Goal: Task Accomplishment & Management: Manage account settings

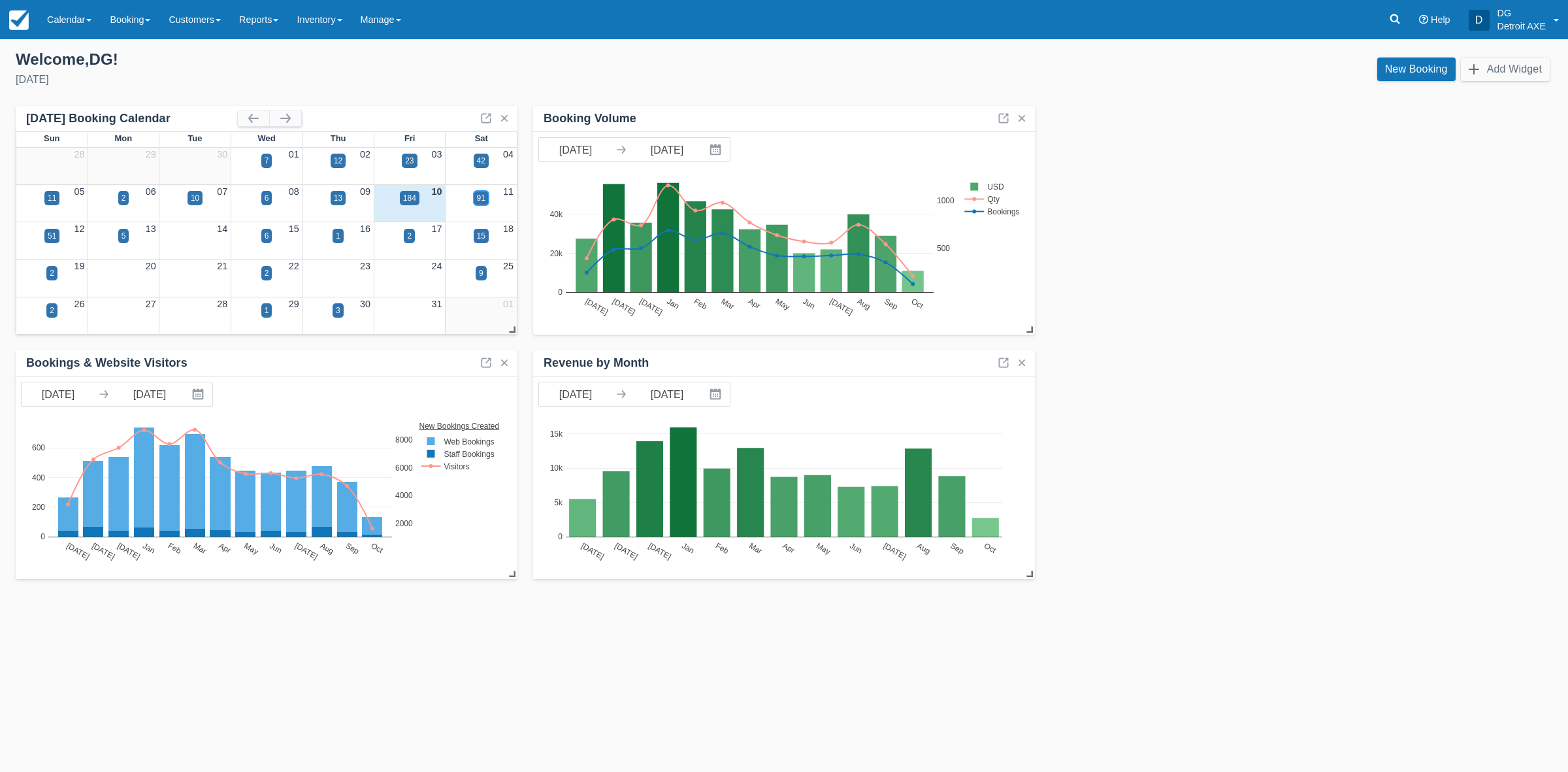
click at [481, 196] on div "91" at bounding box center [481, 197] width 9 height 12
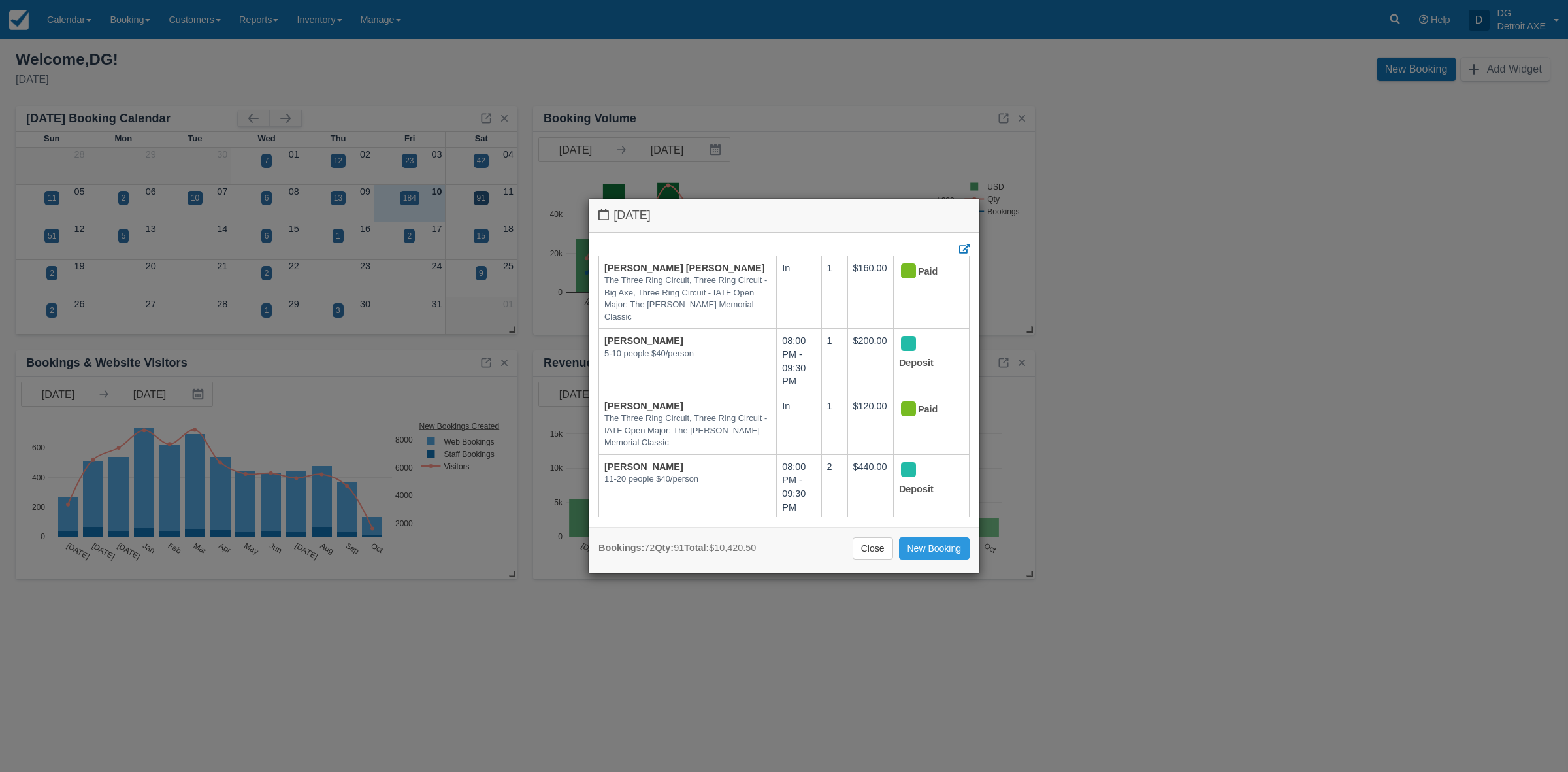
scroll to position [2206, 0]
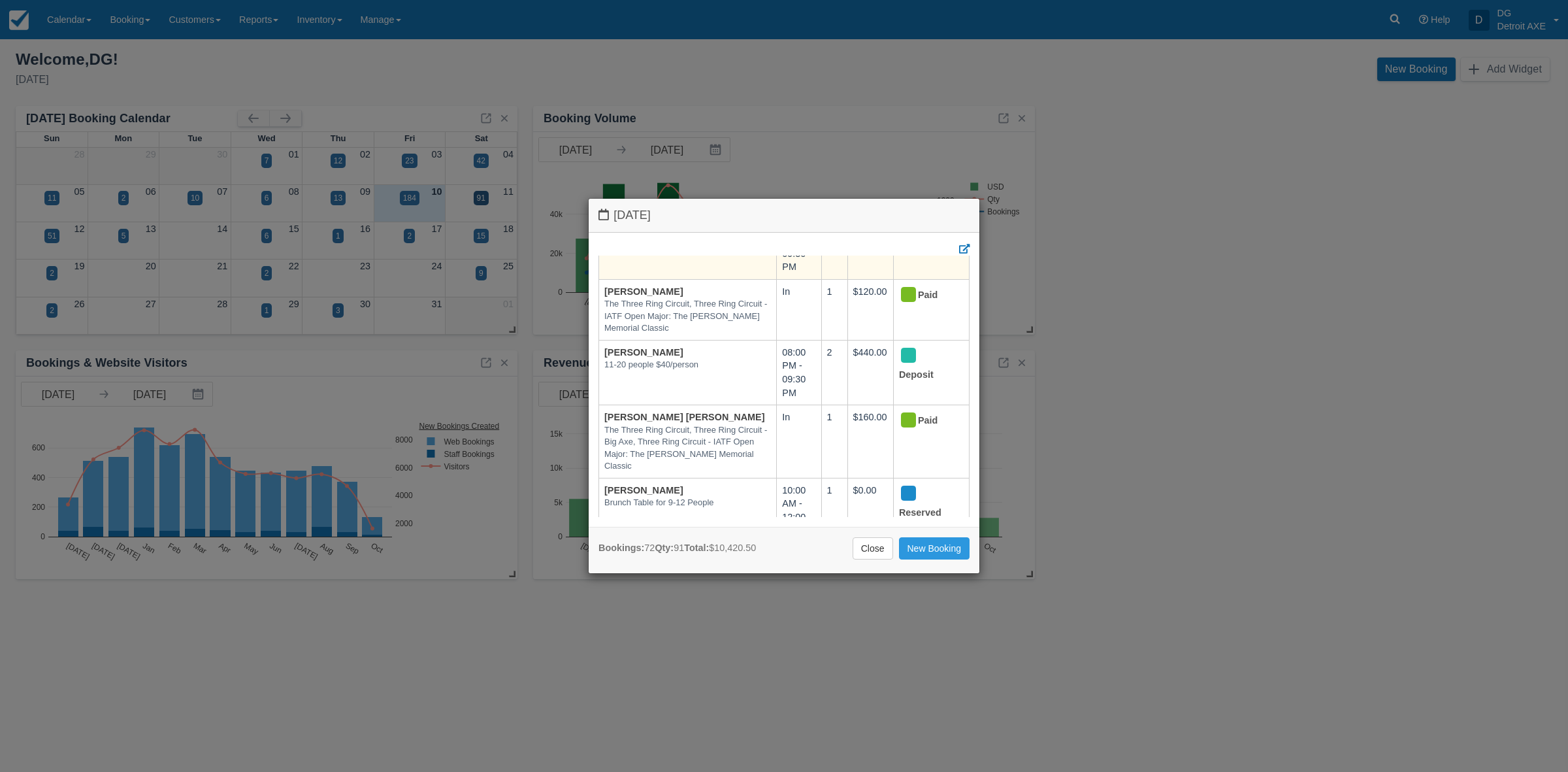
click at [662, 231] on link "[PERSON_NAME]" at bounding box center [644, 226] width 79 height 10
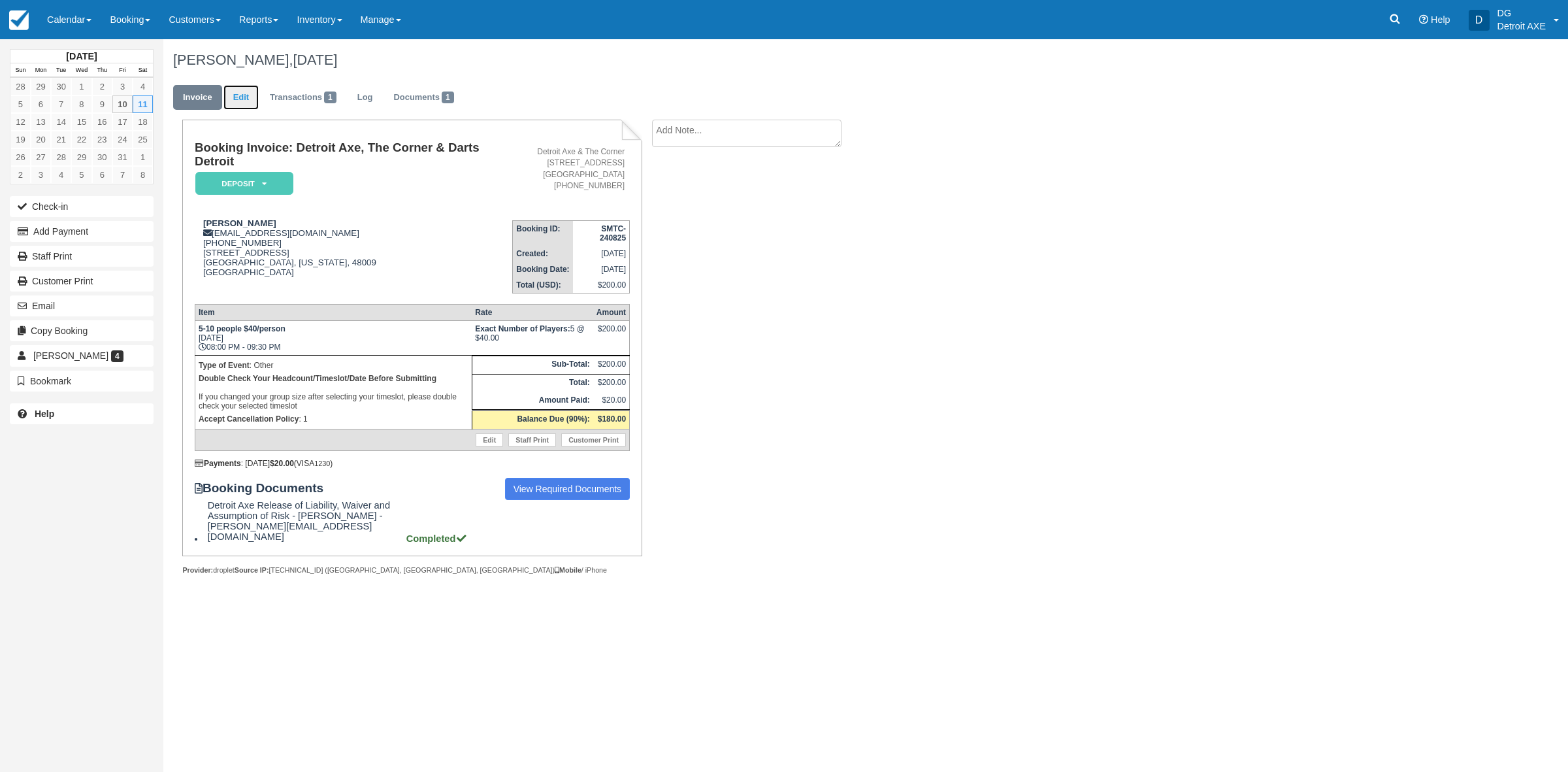
click at [241, 98] on link "Edit" at bounding box center [241, 98] width 35 height 26
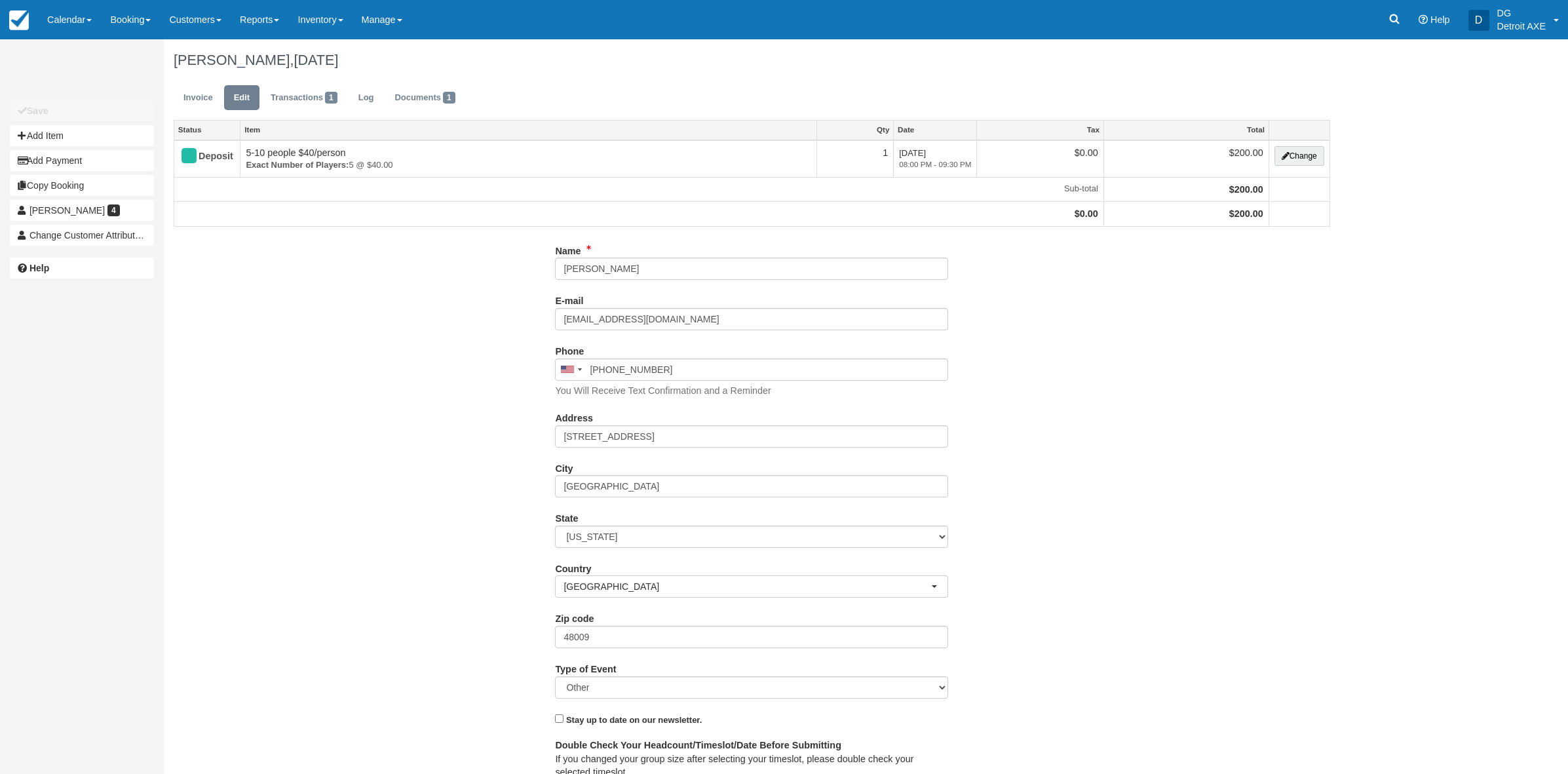
type input "[PHONE_NUMBER]"
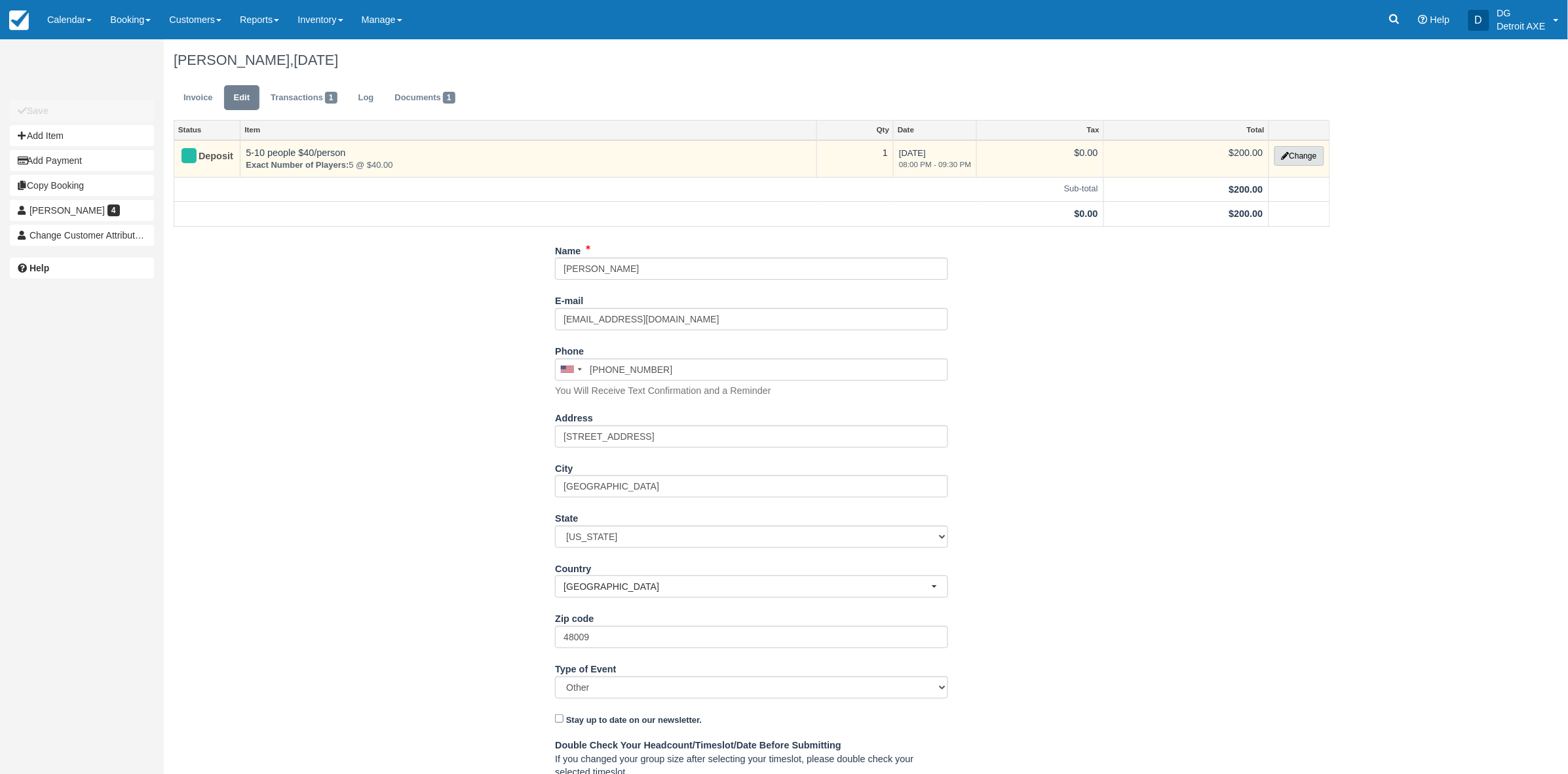
click at [1302, 152] on button "Change" at bounding box center [1299, 156] width 50 height 20
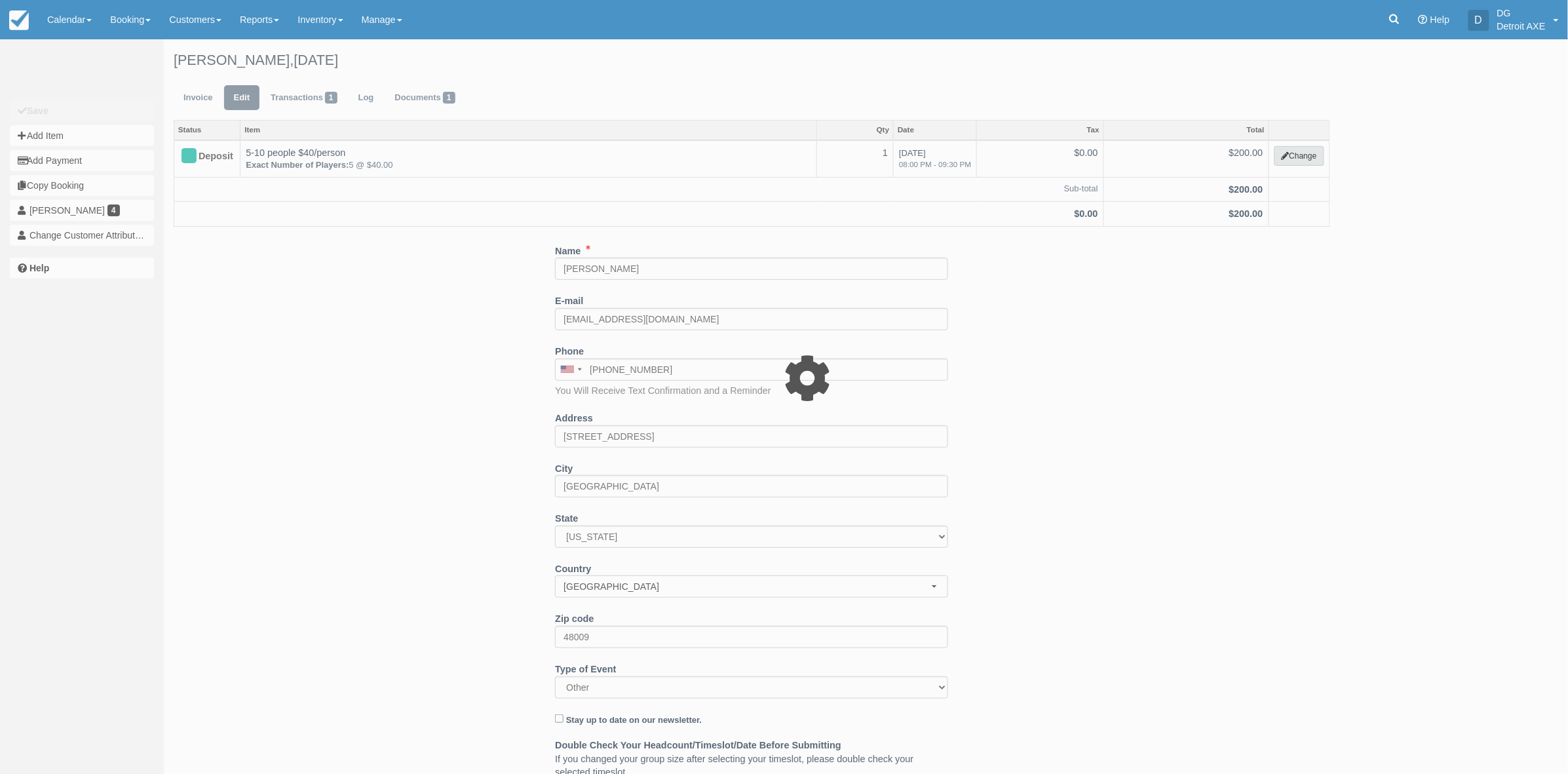
select select "14"
type input "200.00"
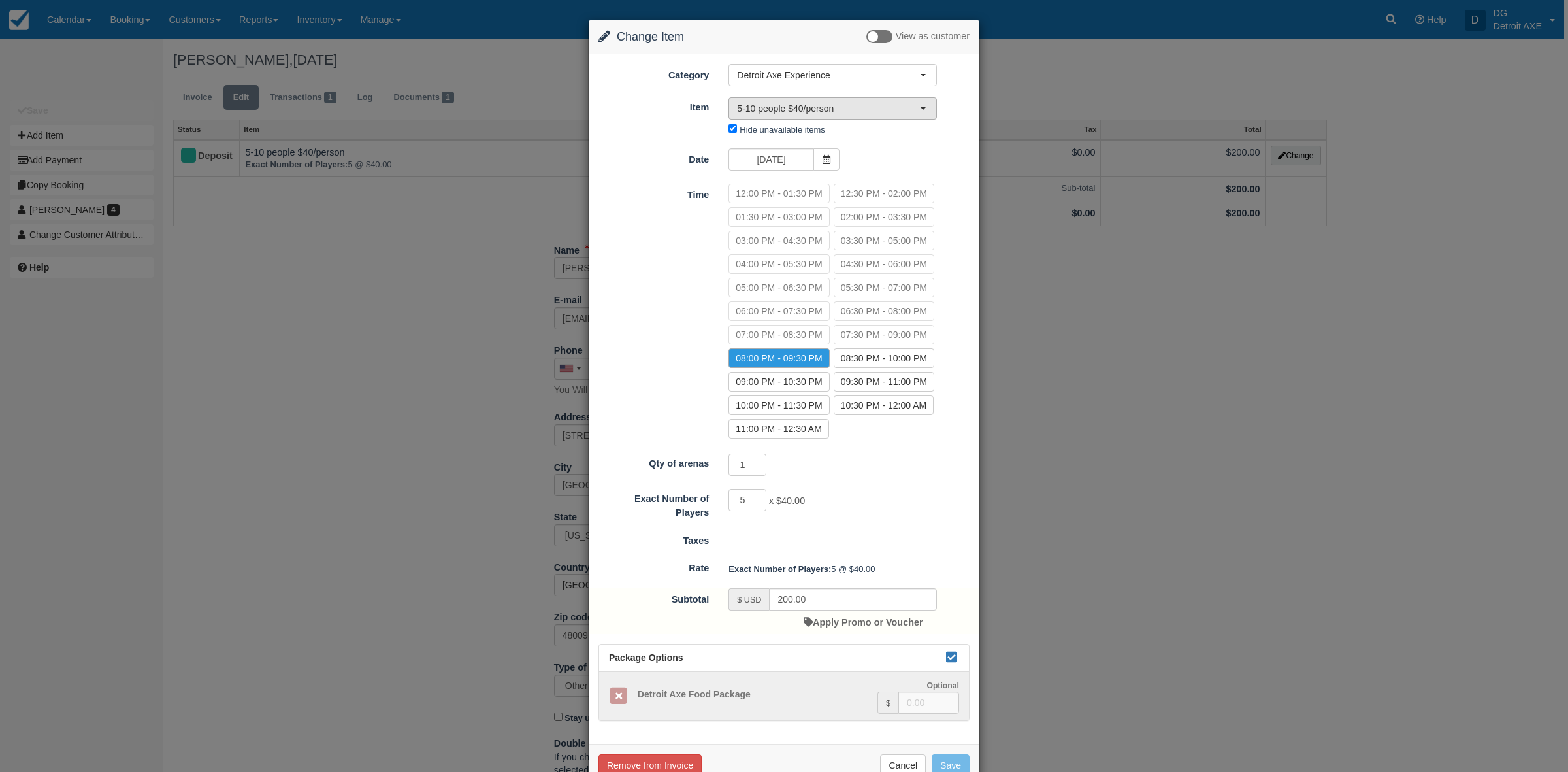
click at [923, 109] on button "5-10 people $40/person" at bounding box center [832, 109] width 208 height 22
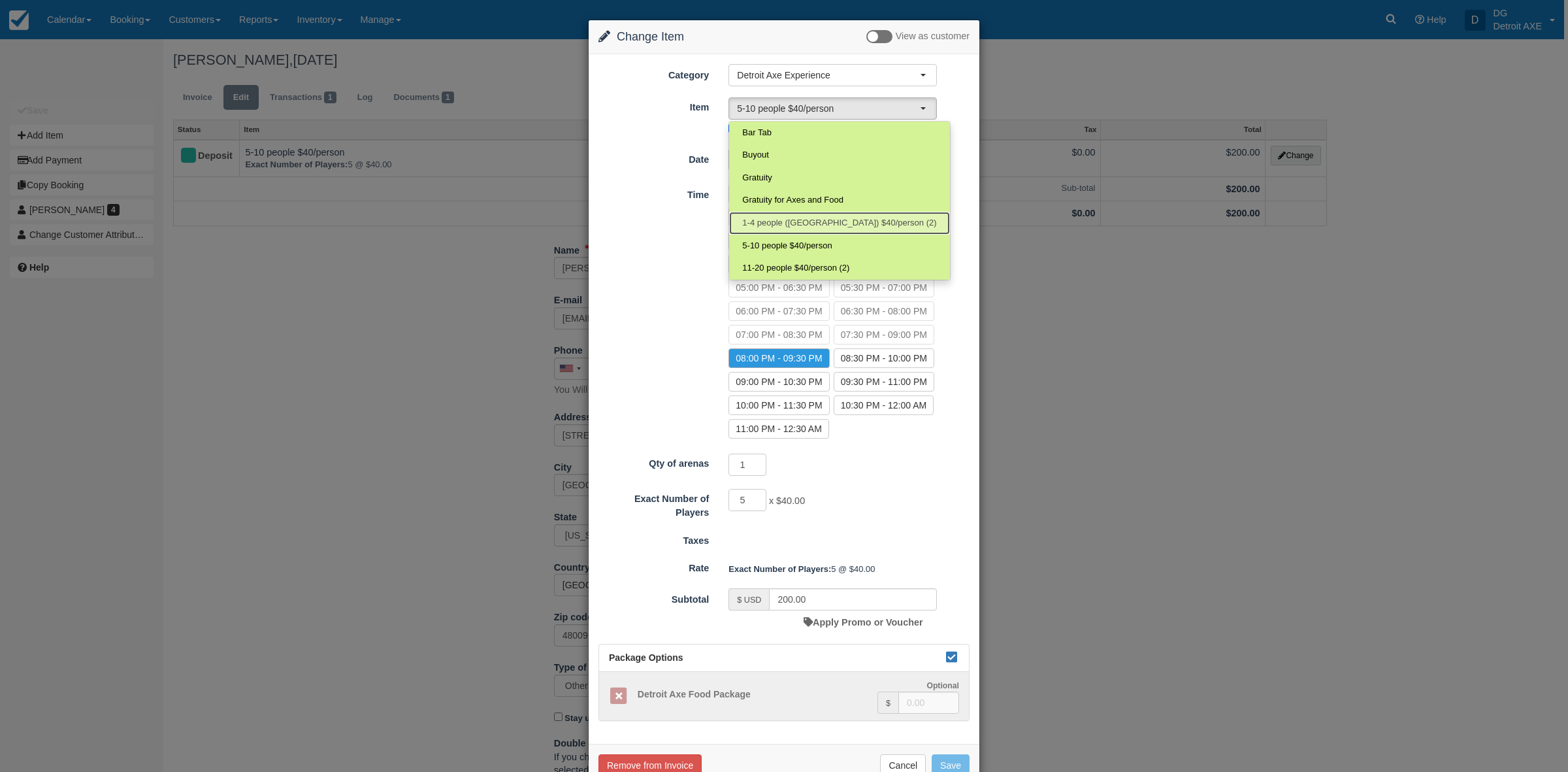
click at [783, 220] on span "1-4 people (Shared Arena) $40/person (2)" at bounding box center [839, 223] width 194 height 12
select select "183"
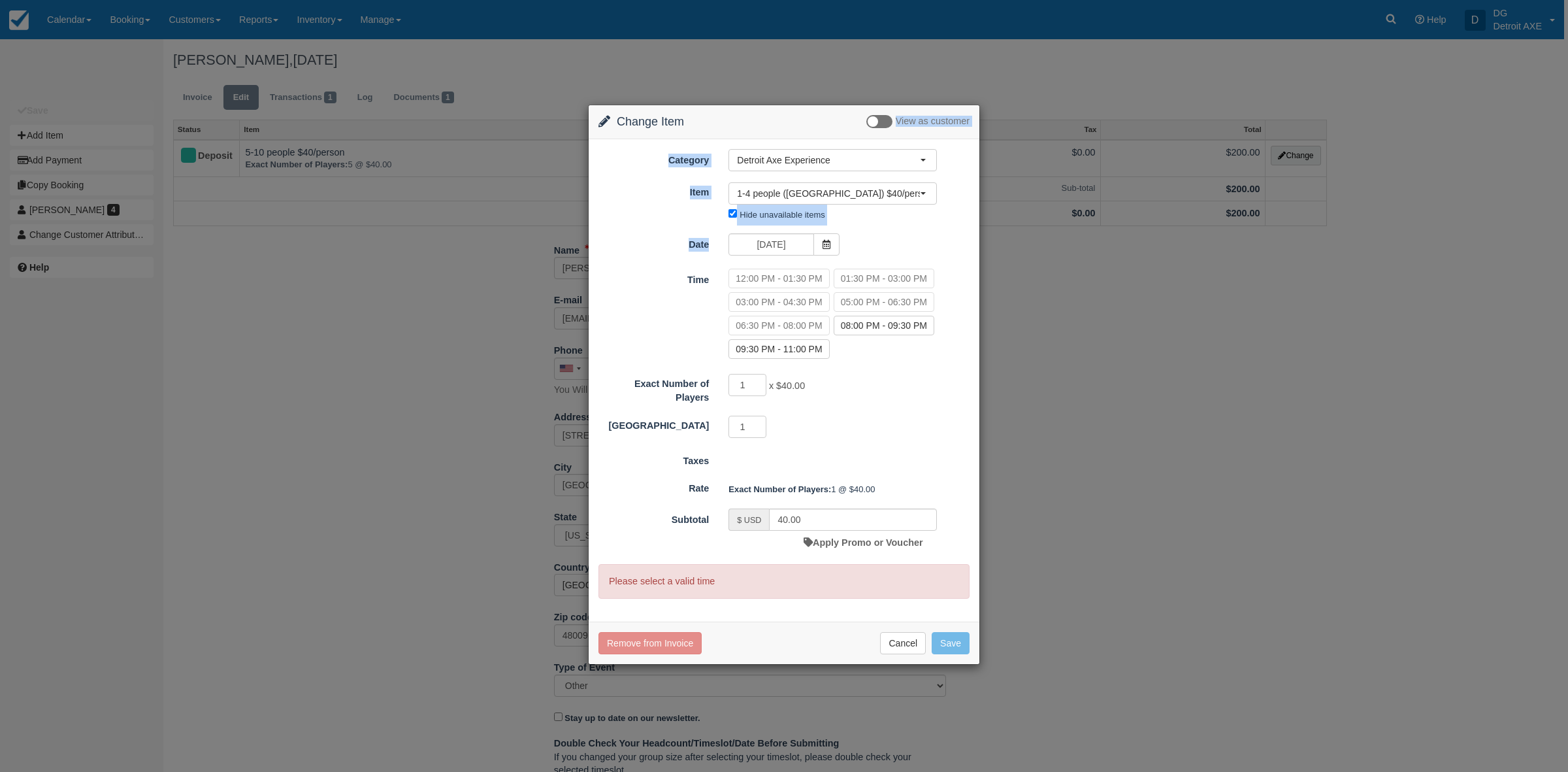
drag, startPoint x: 810, startPoint y: 126, endPoint x: 776, endPoint y: 243, distance: 121.8
click at [776, 243] on div "Change Item Add Item View as customer Category Detroit Axe Experience Detroit A…" at bounding box center [784, 385] width 392 height 560
click at [420, 322] on div "Change Item Add Item View as customer Category Detroit Axe Experience Detroit A…" at bounding box center [784, 386] width 1568 height 772
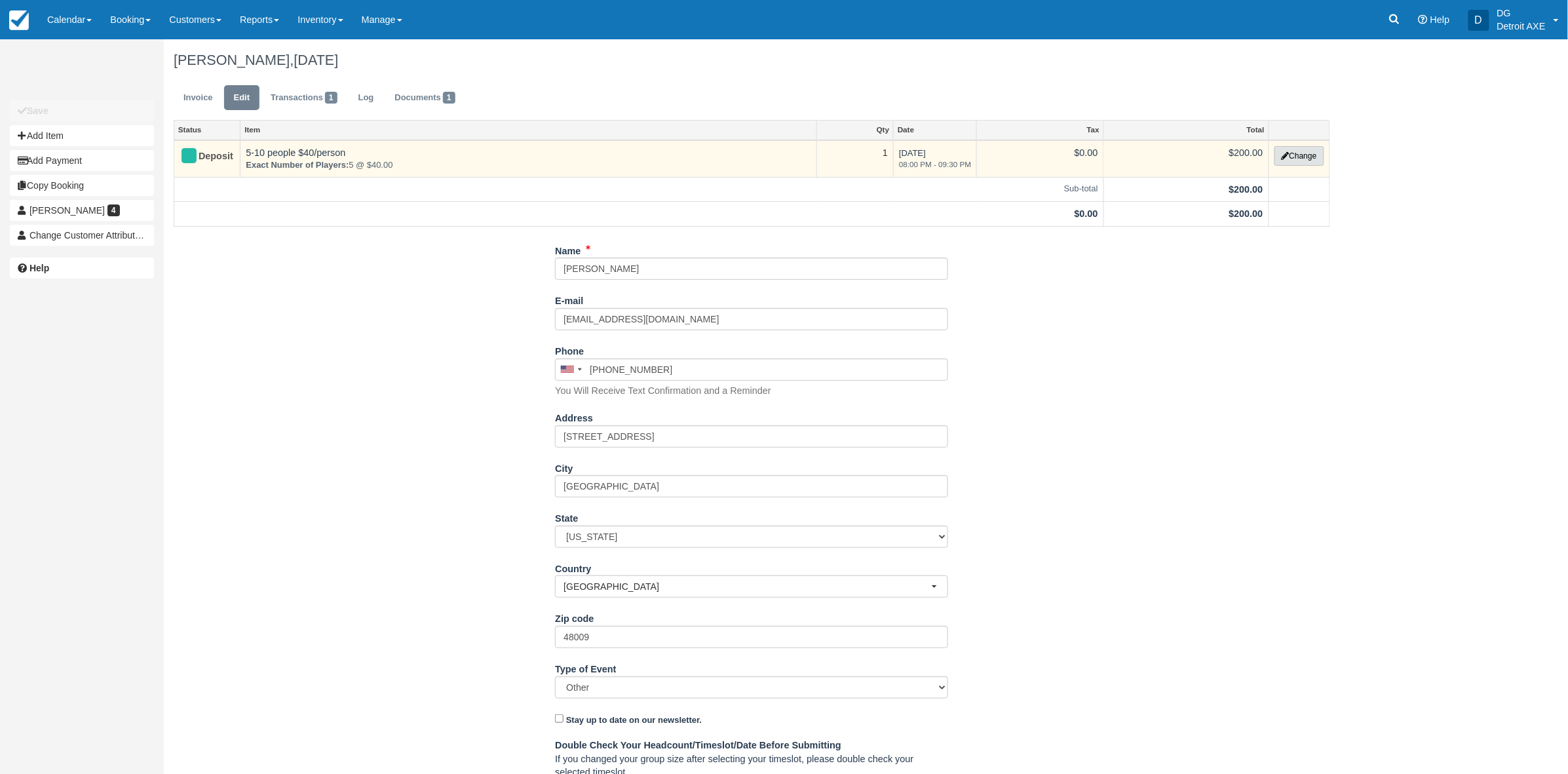
click at [1292, 148] on button "Change" at bounding box center [1299, 156] width 50 height 20
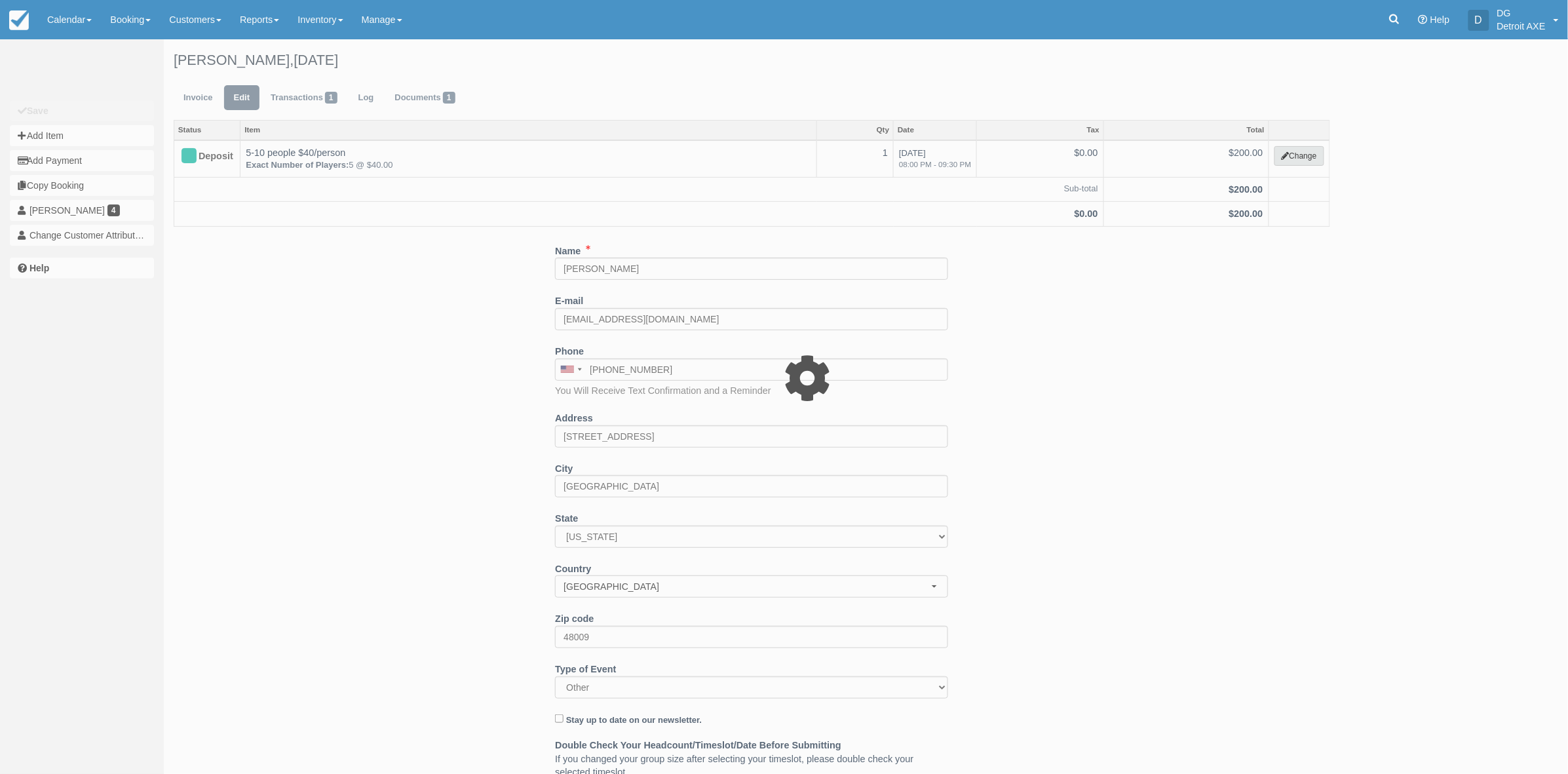
type input "200.00"
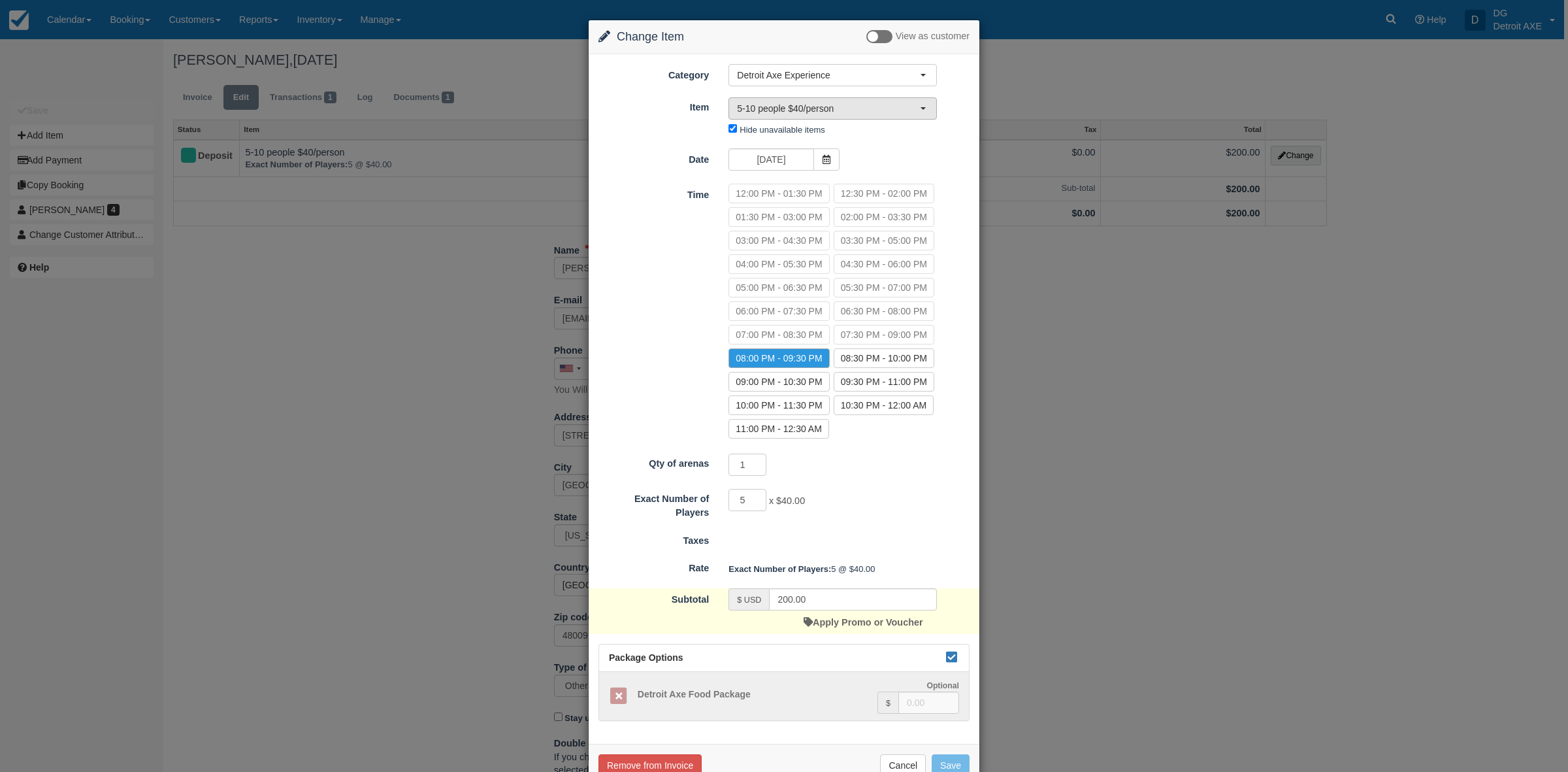
click at [896, 109] on span "5-10 people $40/person" at bounding box center [829, 108] width 183 height 13
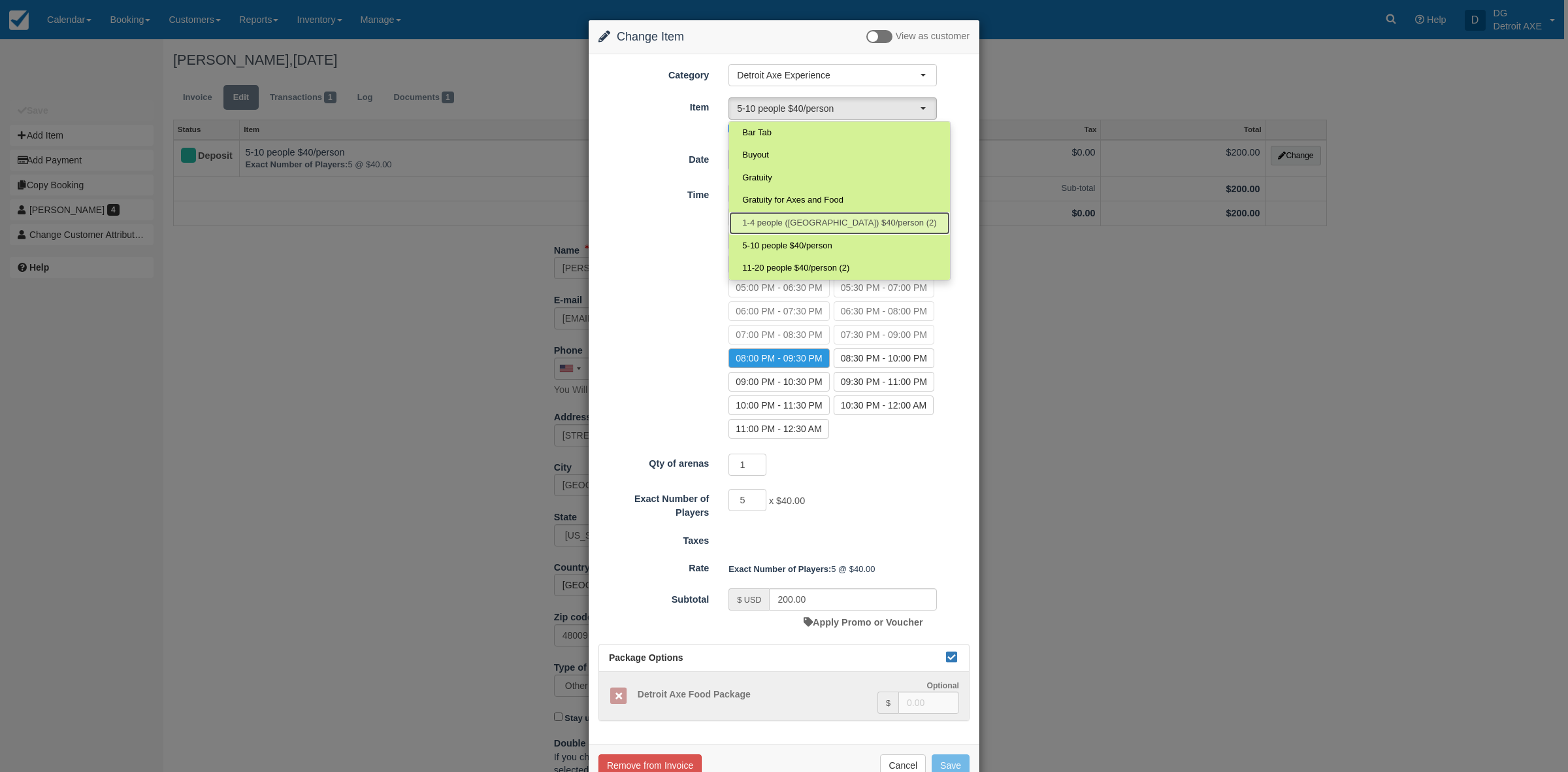
click at [791, 212] on link "1-4 people (Shared Arena) $40/person (2)" at bounding box center [839, 223] width 220 height 23
select select "183"
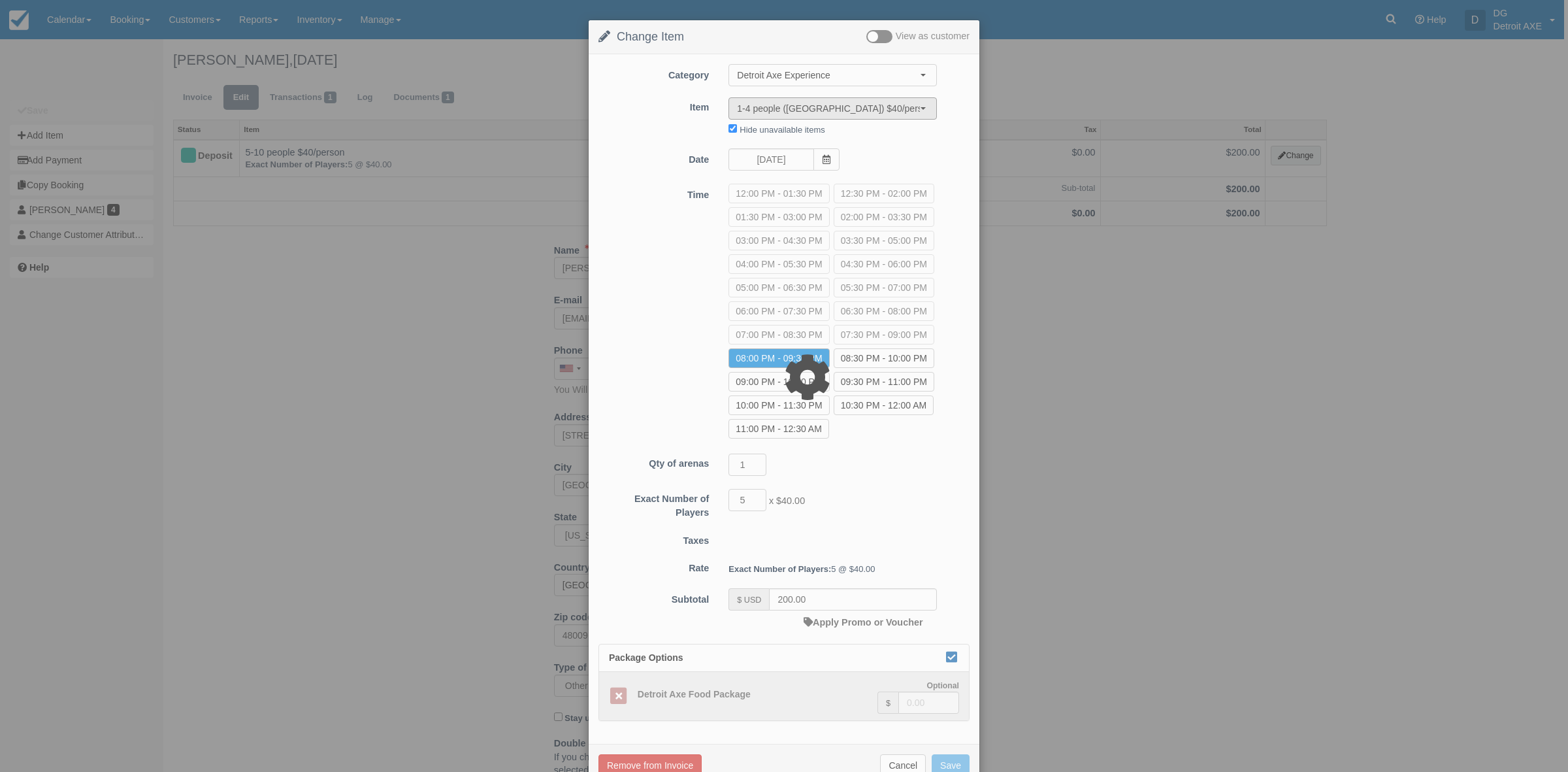
type input "40.00"
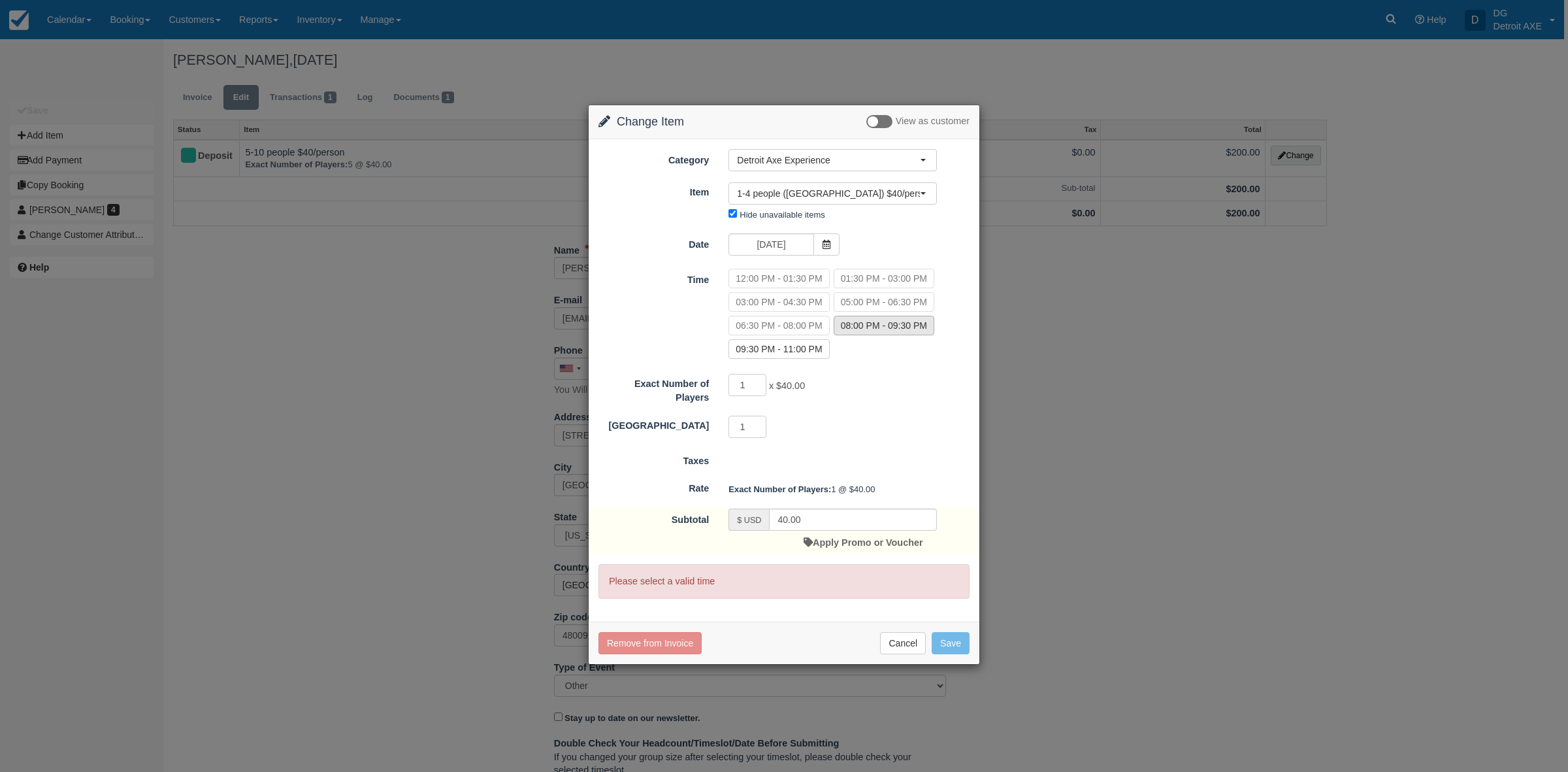
click at [861, 330] on label "08:00 PM - 09:30 PM" at bounding box center [884, 325] width 100 height 20
radio input "true"
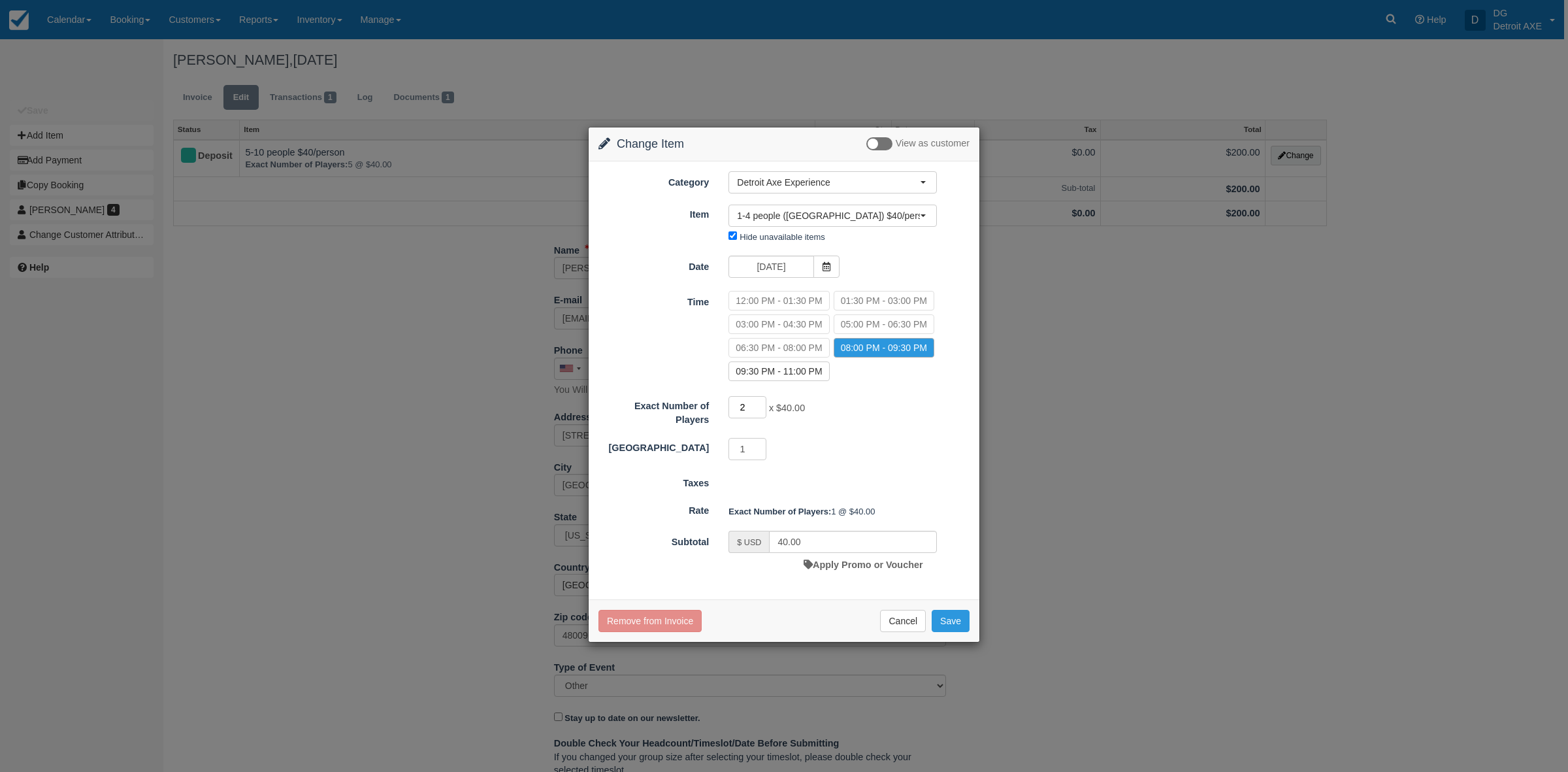
click at [762, 404] on input "2" at bounding box center [747, 407] width 38 height 22
type input "3"
click at [762, 404] on input "3" at bounding box center [747, 407] width 38 height 22
type input "120.00"
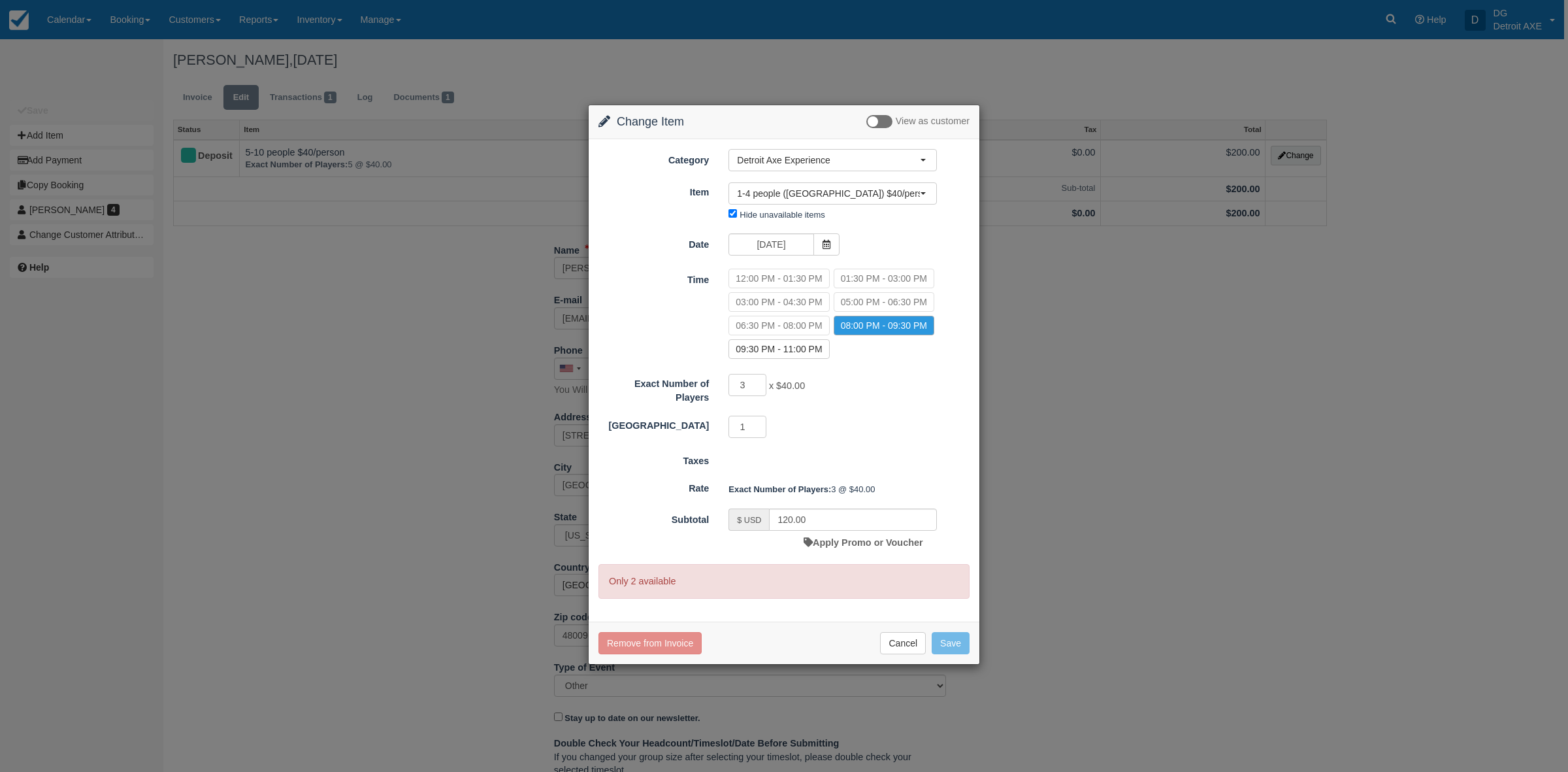
click at [906, 408] on div "Exact Number of Players 3 x $40.00 Required.Maximum of 4 Shared Arena 1 Require…" at bounding box center [784, 406] width 371 height 66
click at [1099, 347] on div "Change Item Add Item View as customer Category Detroit Axe Experience Detroit A…" at bounding box center [784, 386] width 1568 height 772
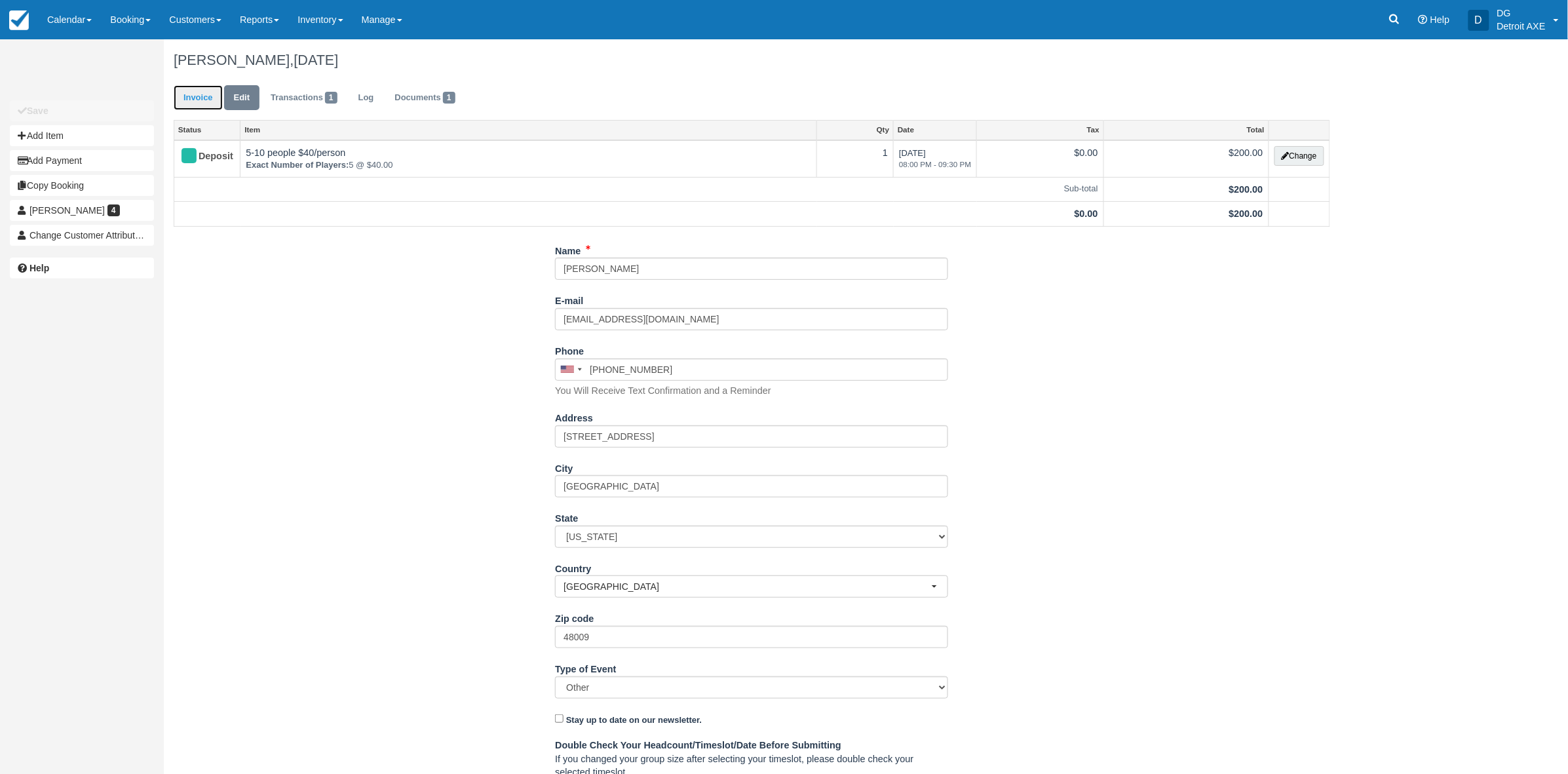
click at [197, 95] on link "Invoice" at bounding box center [198, 98] width 49 height 26
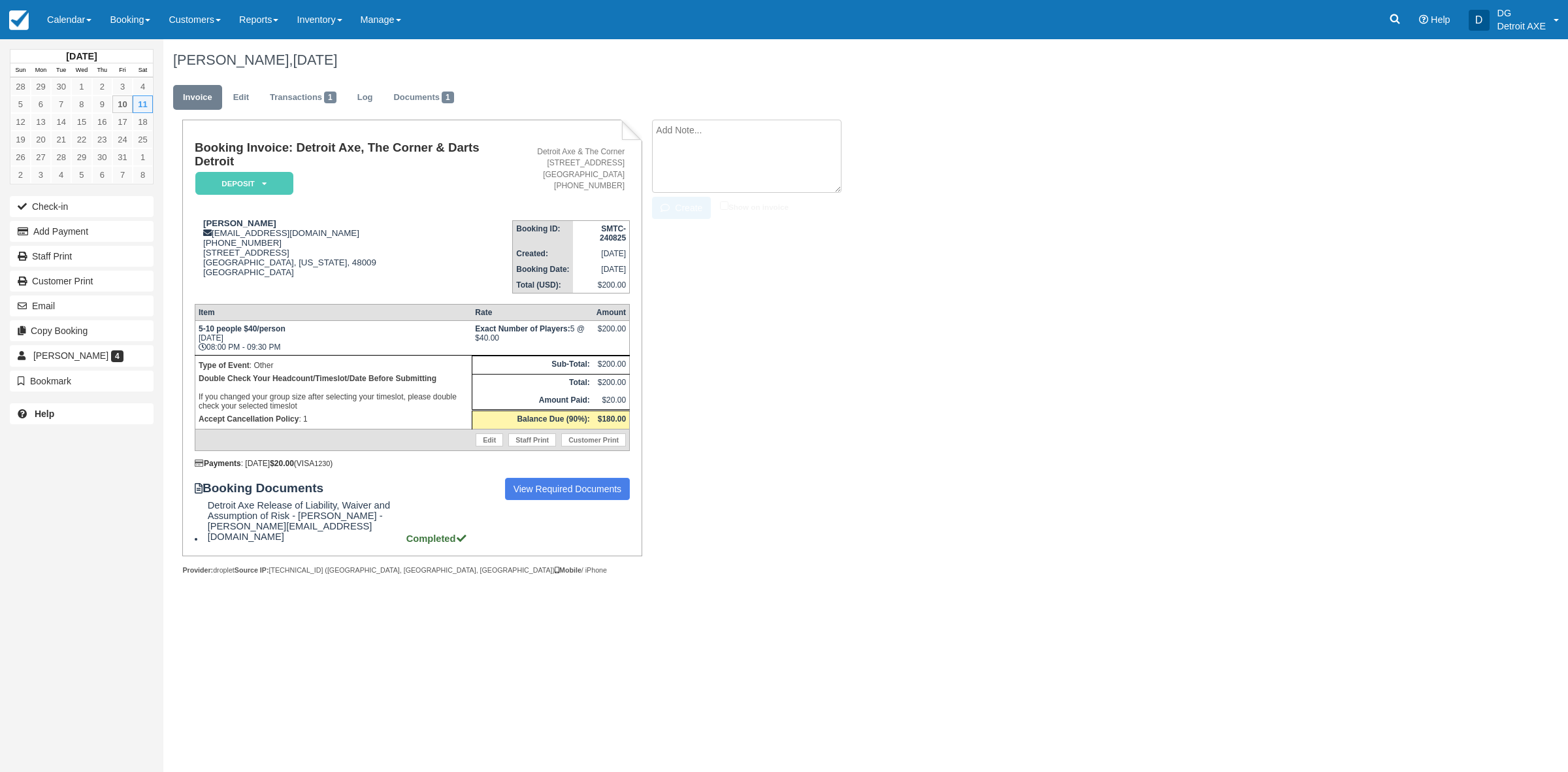
click at [714, 137] on textarea at bounding box center [747, 156] width 189 height 73
type textarea "Only three will be attending and only three should be charged."
click at [249, 101] on link "Edit" at bounding box center [241, 98] width 35 height 26
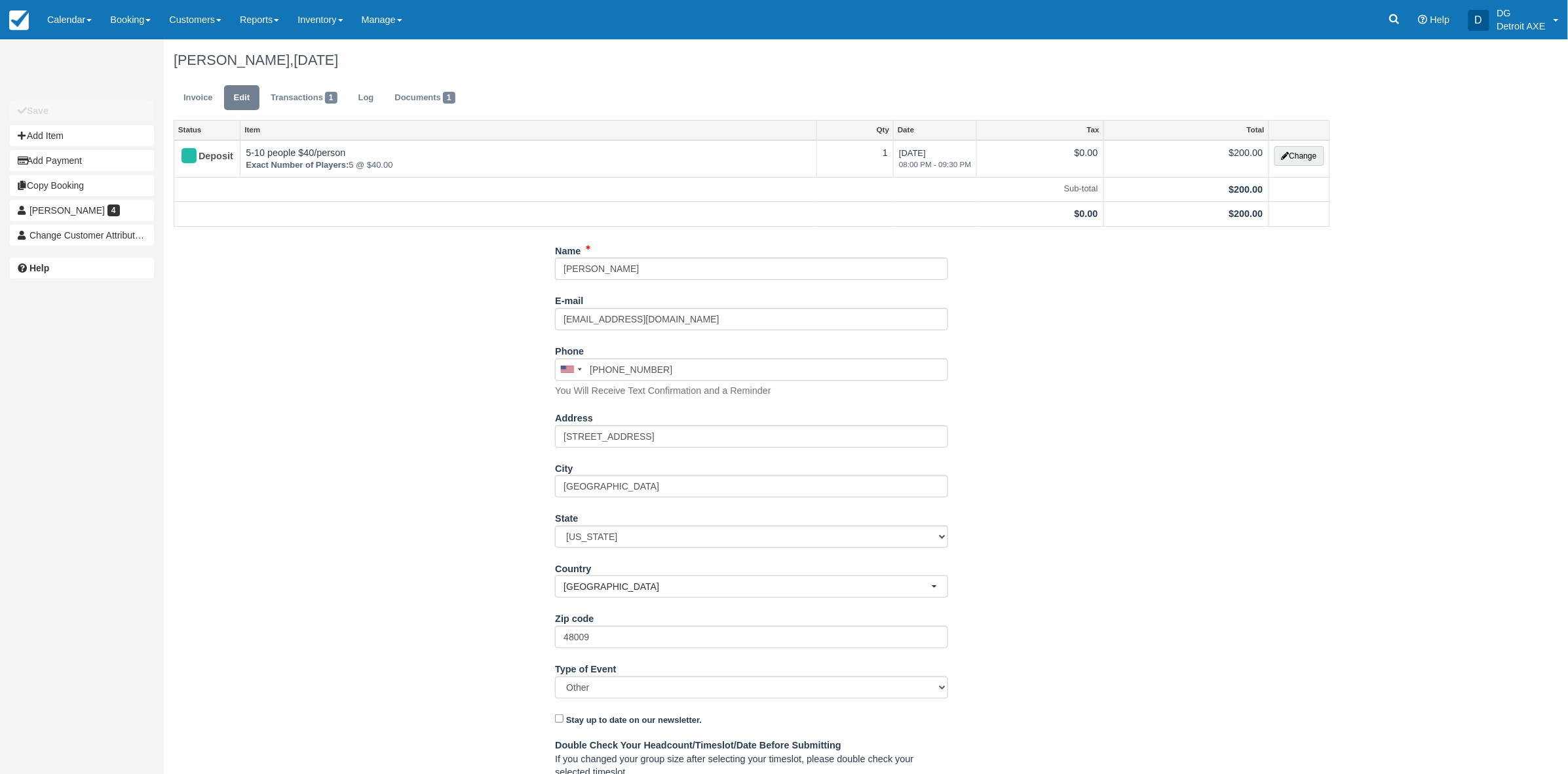
click at [310, 343] on div "Name [PERSON_NAME] E-mail [EMAIL_ADDRESS][DOMAIN_NAME] Did you mean ? Phone [GE…" at bounding box center [751, 565] width 1176 height 649
